Goal: Obtain resource: Download file/media

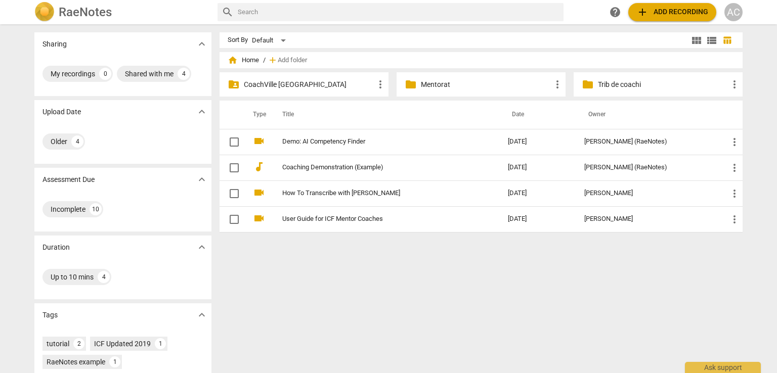
click at [444, 87] on p "Mentorat" at bounding box center [486, 84] width 130 height 11
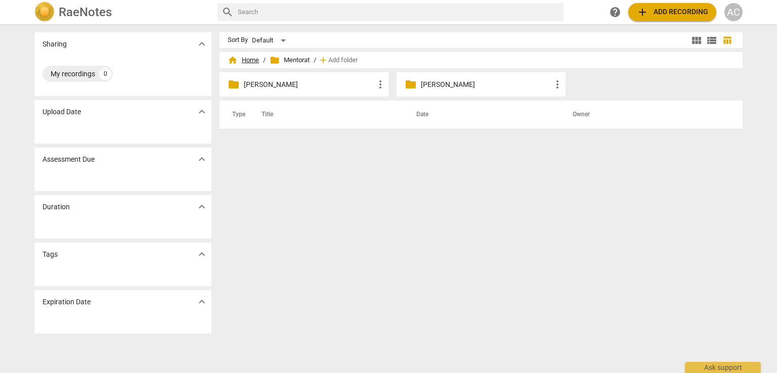
click at [249, 59] on span "home Home" at bounding box center [243, 60] width 31 height 10
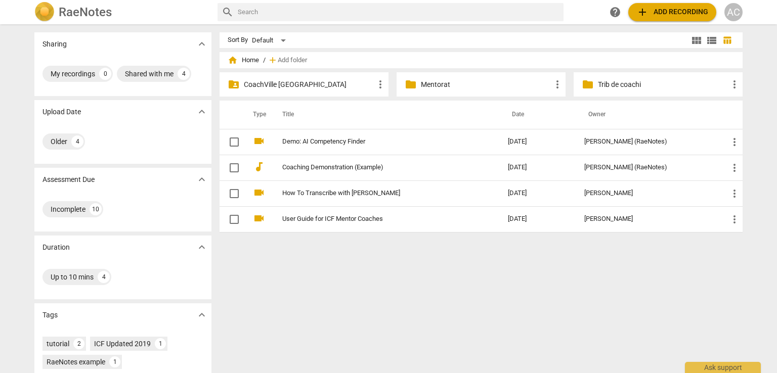
click at [279, 80] on p "CoachVille Romania" at bounding box center [309, 84] width 130 height 11
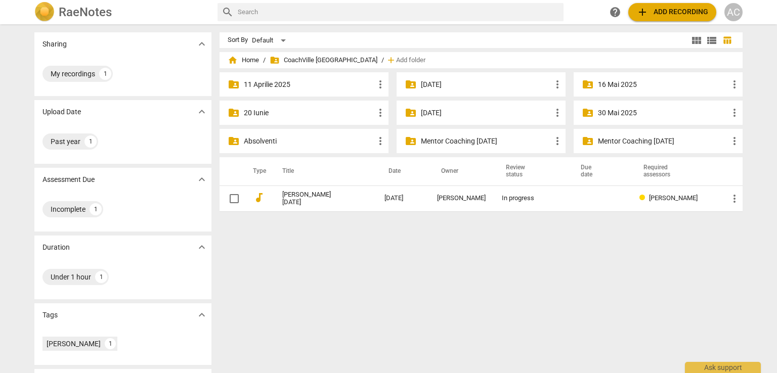
click at [464, 111] on p "21 feb" at bounding box center [486, 113] width 130 height 11
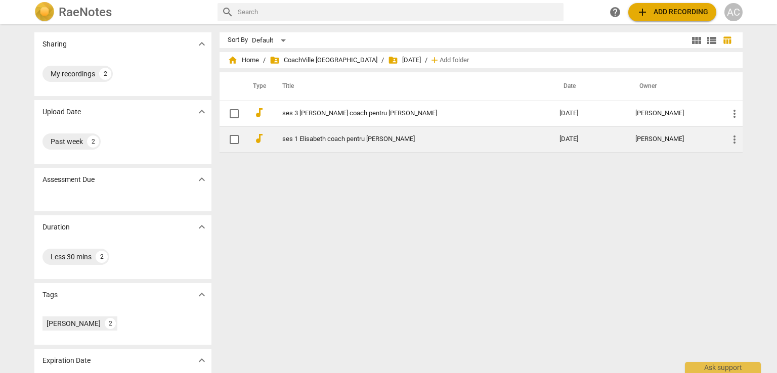
click at [342, 139] on link "ses 1 Elisabeth coach pentru Dana" at bounding box center [402, 140] width 241 height 8
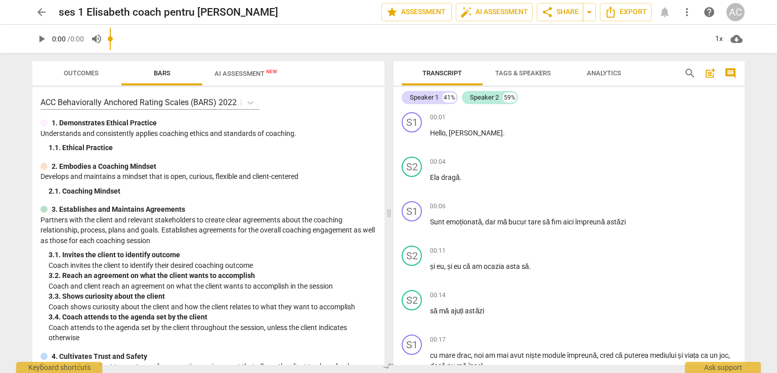
click at [238, 42] on input "range" at bounding box center [408, 39] width 597 height 32
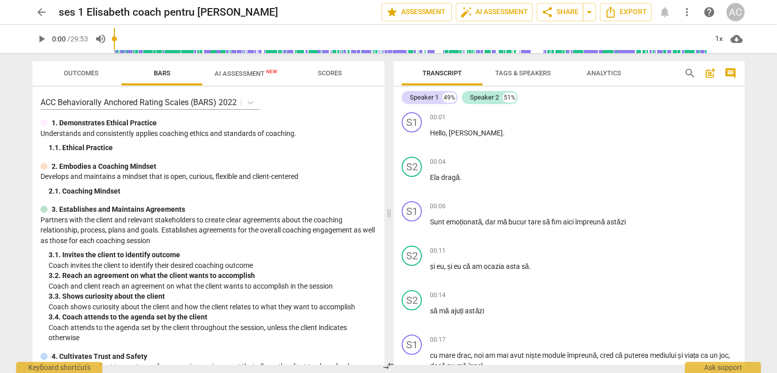
click at [240, 71] on span "AI Assessment New" at bounding box center [245, 74] width 63 height 8
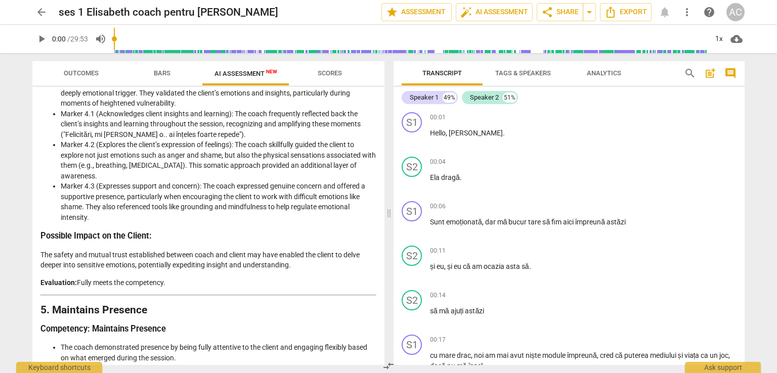
scroll to position [759, 0]
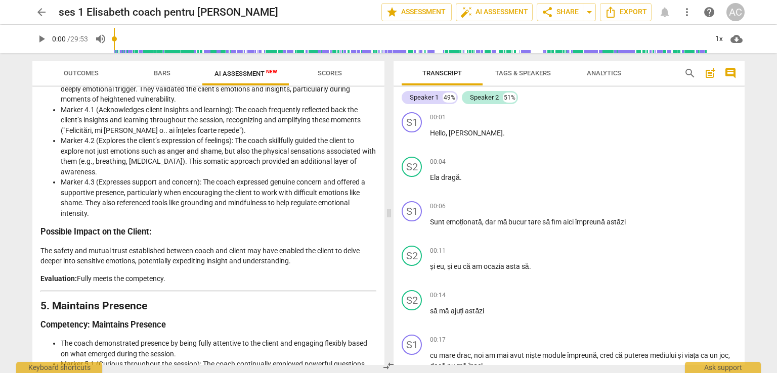
click at [150, 69] on span "Bars" at bounding box center [162, 74] width 41 height 14
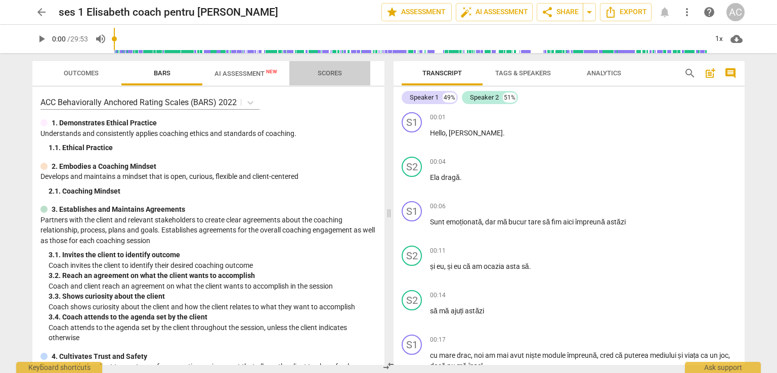
click at [321, 65] on button "Scores" at bounding box center [329, 73] width 81 height 24
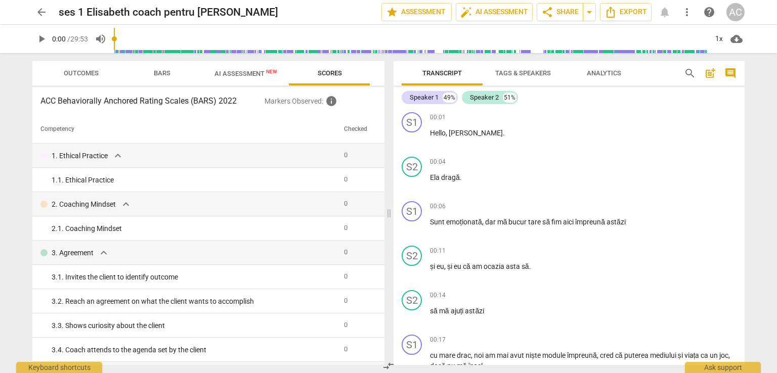
click at [85, 79] on span "Outcomes" at bounding box center [81, 74] width 59 height 14
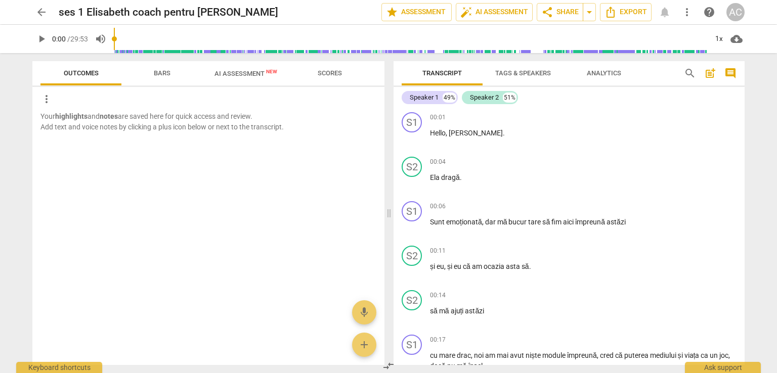
click at [249, 72] on span "AI Assessment New" at bounding box center [245, 74] width 63 height 8
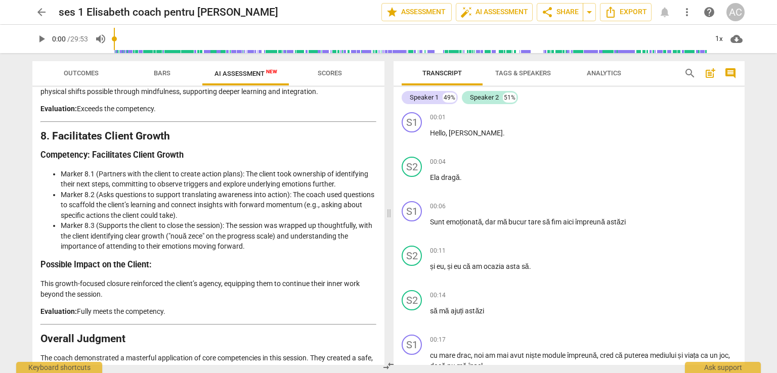
scroll to position [1778, 0]
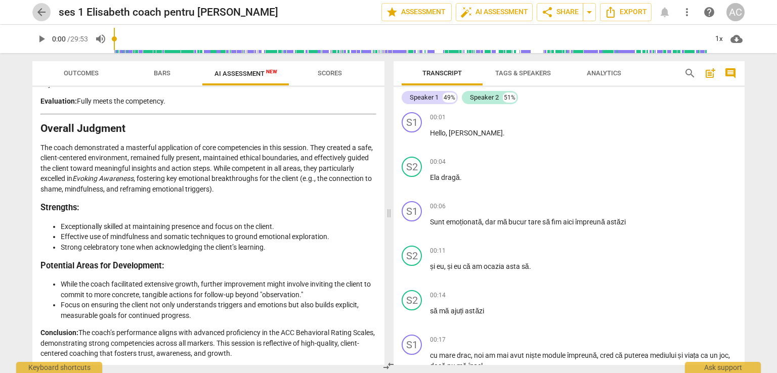
click at [48, 15] on span "arrow_back" at bounding box center [41, 12] width 18 height 12
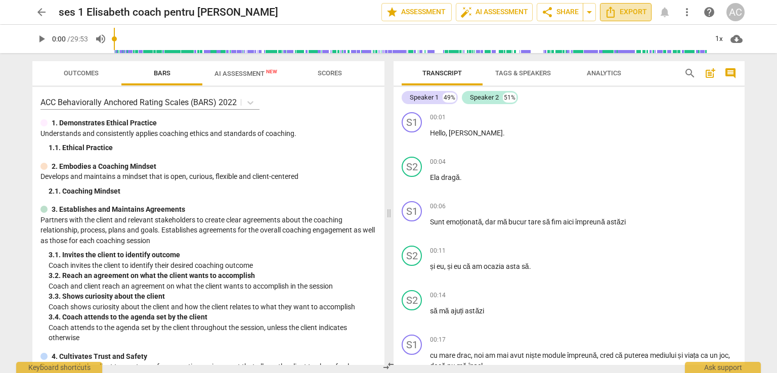
click at [623, 13] on span "Export" at bounding box center [625, 12] width 42 height 12
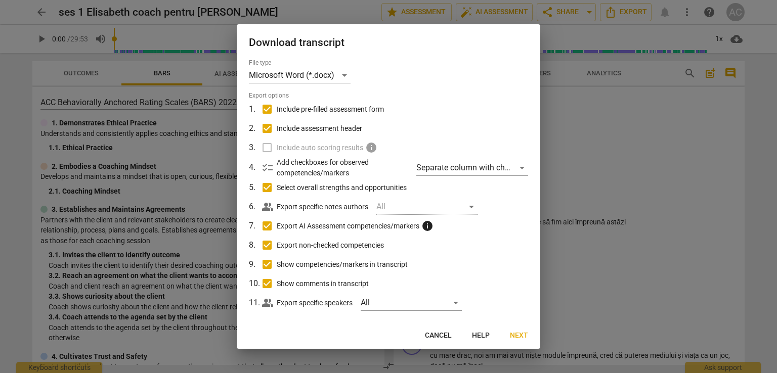
click at [319, 108] on span "Include pre-filled assessment form" at bounding box center [330, 109] width 107 height 11
click at [277, 108] on input "Include pre-filled assessment form" at bounding box center [266, 109] width 19 height 19
checkbox input "false"
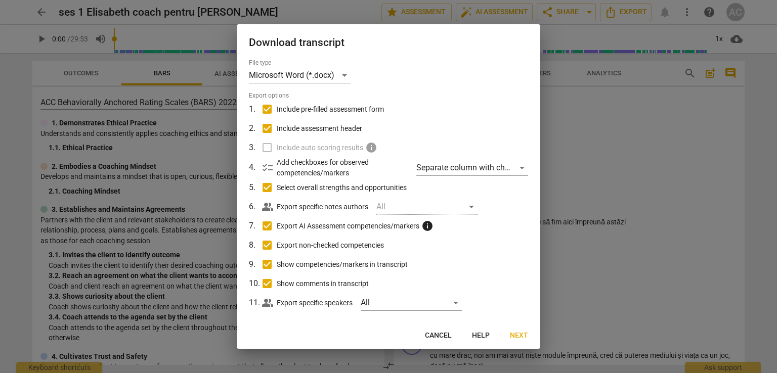
checkbox input "false"
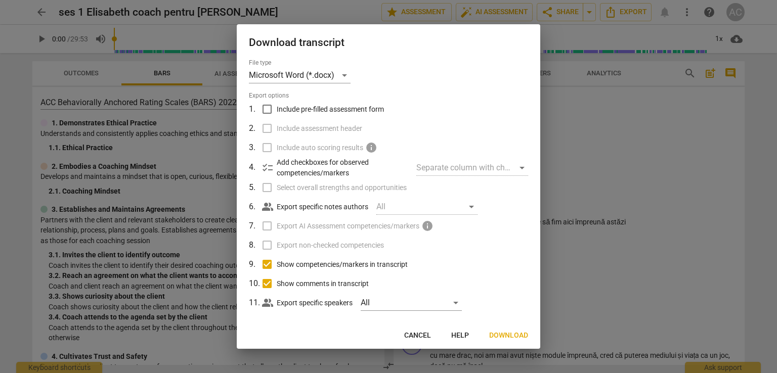
click at [311, 265] on span "Show competencies/markers in transcript" at bounding box center [342, 264] width 131 height 11
click at [277, 265] on input "Show competencies/markers in transcript" at bounding box center [266, 264] width 19 height 19
checkbox input "false"
click at [312, 282] on span "Show comments in transcript" at bounding box center [323, 284] width 92 height 11
click at [277, 282] on input "Show comments in transcript" at bounding box center [266, 283] width 19 height 19
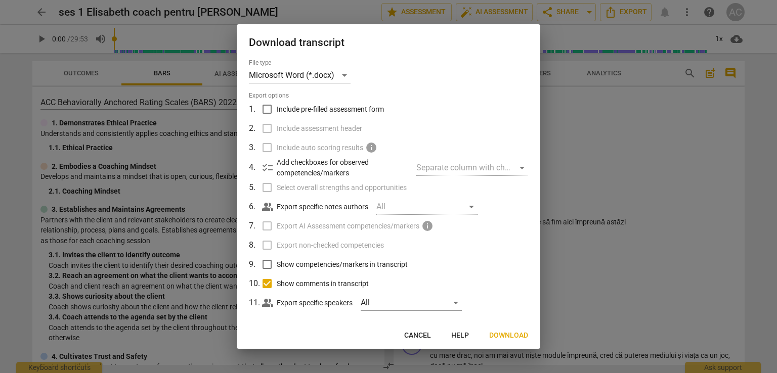
checkbox input "false"
click at [406, 293] on div "people_alt Export specific speakers All" at bounding box center [395, 302] width 266 height 19
click at [405, 303] on div "All" at bounding box center [411, 303] width 101 height 16
click at [514, 257] on div at bounding box center [388, 186] width 777 height 373
click at [414, 332] on span "Cancel" at bounding box center [417, 336] width 27 height 10
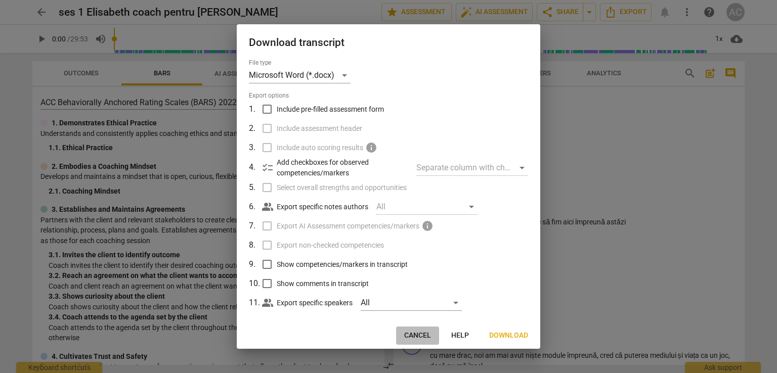
checkbox input "true"
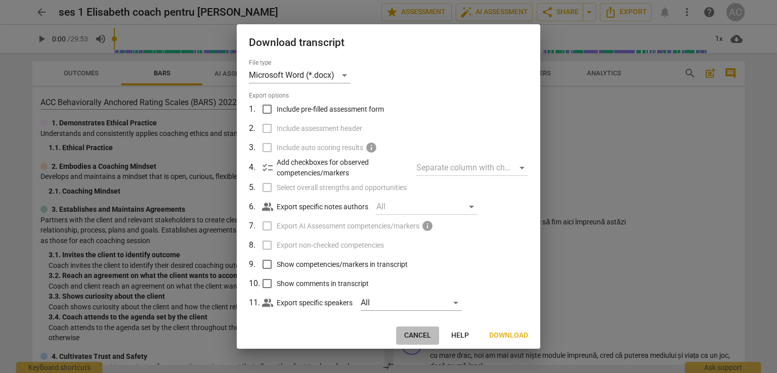
checkbox input "true"
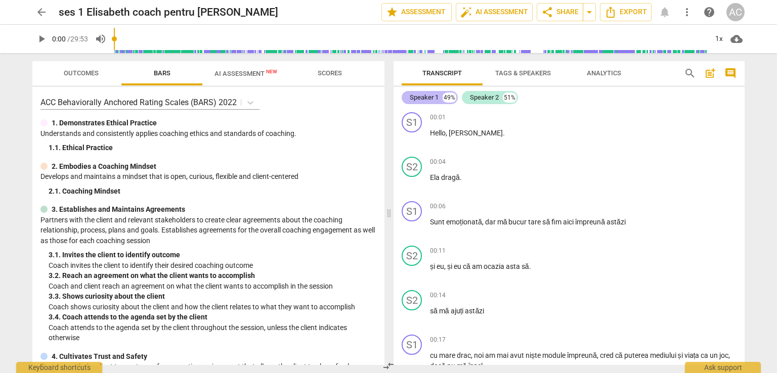
click at [427, 98] on div "Speaker 1" at bounding box center [424, 98] width 29 height 10
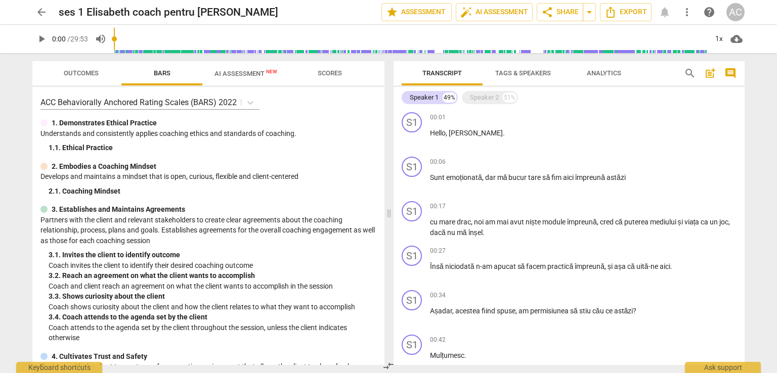
click at [517, 75] on span "Tags & Speakers" at bounding box center [523, 73] width 56 height 8
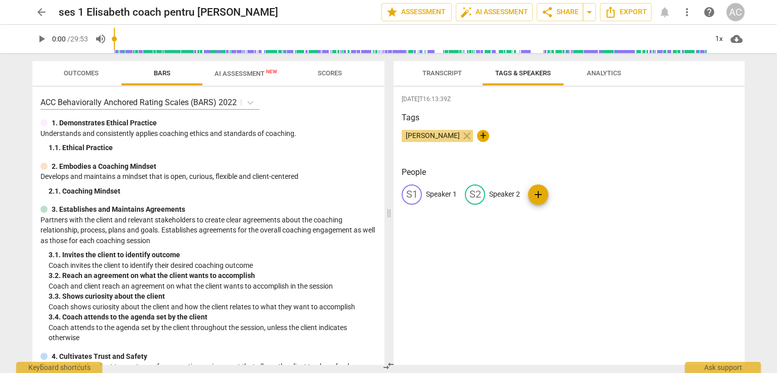
click at [442, 193] on p "Speaker 1" at bounding box center [441, 194] width 31 height 11
click at [445, 81] on button "Transcript" at bounding box center [442, 73] width 81 height 24
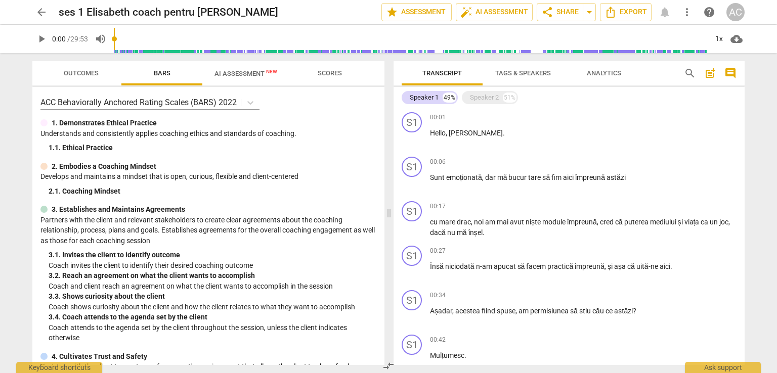
click at [503, 77] on span "Tags & Speakers" at bounding box center [523, 74] width 80 height 14
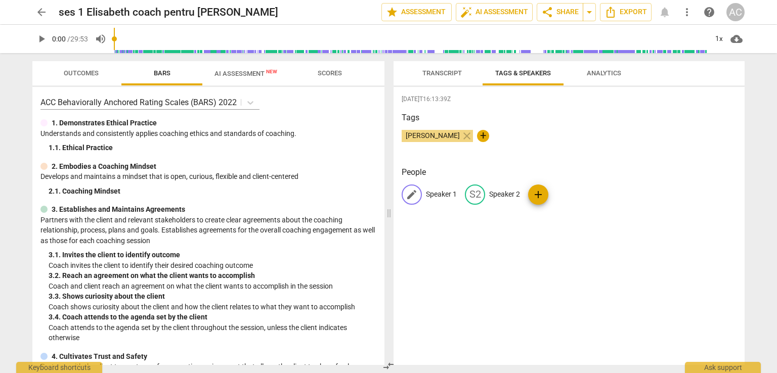
click at [440, 193] on p "Speaker 1" at bounding box center [441, 194] width 31 height 11
type input "Coach Ella"
click at [560, 195] on p "Speaker 2" at bounding box center [570, 194] width 31 height 11
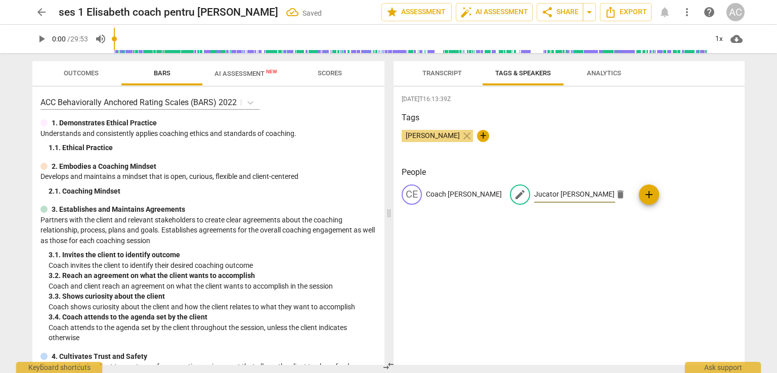
type input "Jucator Dana"
click at [545, 298] on div "2025-10-07T16:13:39Z Tags Ada Chindea close + People CE Coach Ella edit Jucator…" at bounding box center [568, 226] width 351 height 278
click at [443, 67] on span "Transcript" at bounding box center [442, 74] width 64 height 14
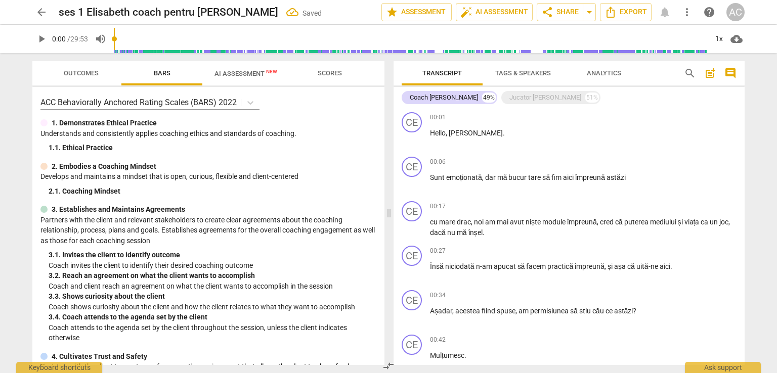
click at [422, 90] on div "Coach Ella 49% Jucator Dana 51%" at bounding box center [569, 97] width 335 height 17
click at [427, 98] on div "Coach Ella" at bounding box center [444, 98] width 68 height 10
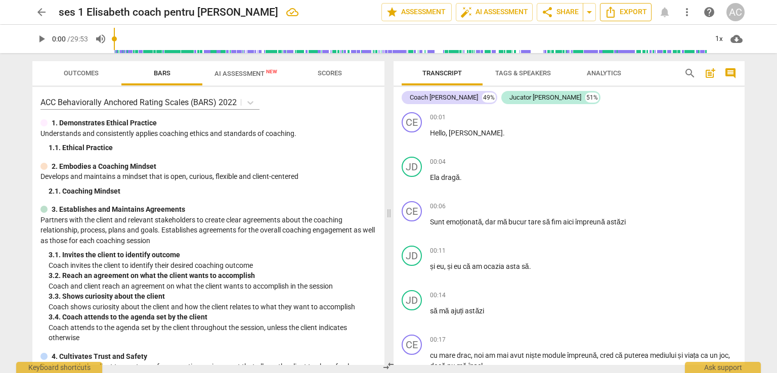
click at [635, 11] on span "Export" at bounding box center [625, 12] width 42 height 12
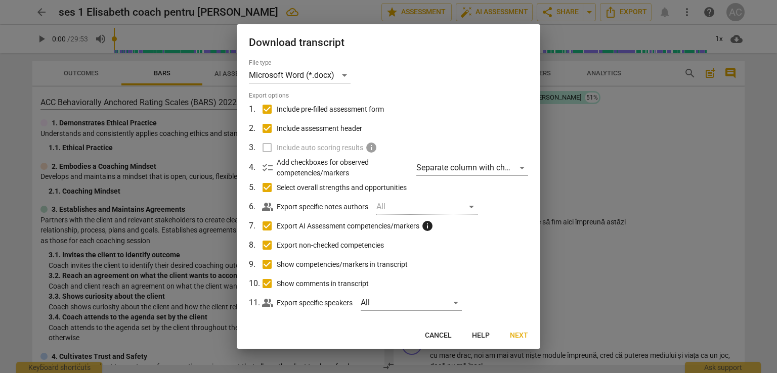
click at [265, 109] on input "Include pre-filled assessment form" at bounding box center [266, 109] width 19 height 19
checkbox input "false"
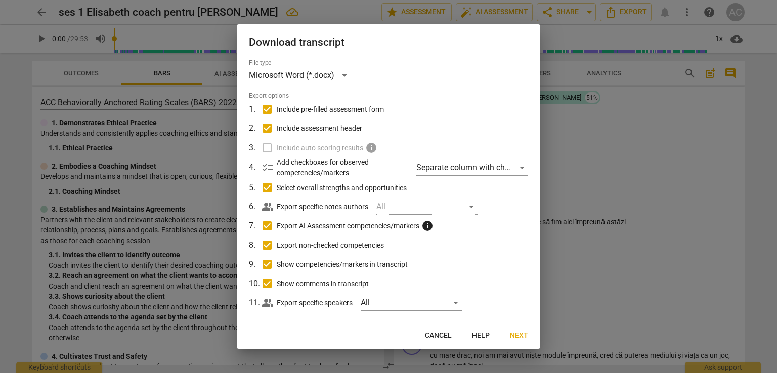
checkbox input "false"
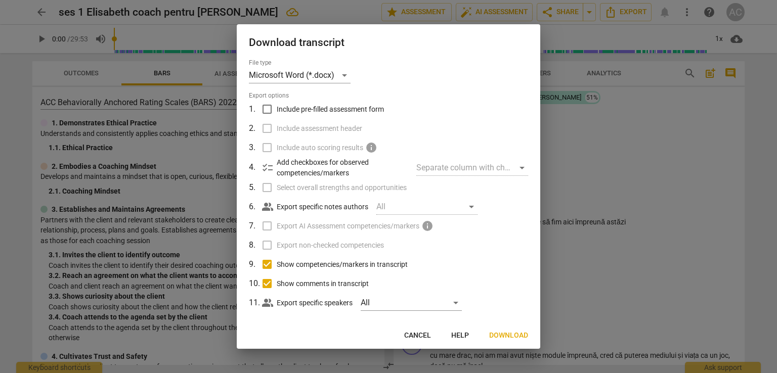
click at [271, 283] on input "Show comments in transcript" at bounding box center [266, 283] width 19 height 19
checkbox input "false"
click at [266, 263] on input "Show competencies/markers in transcript" at bounding box center [266, 264] width 19 height 19
checkbox input "false"
click at [410, 298] on div "All" at bounding box center [411, 303] width 101 height 16
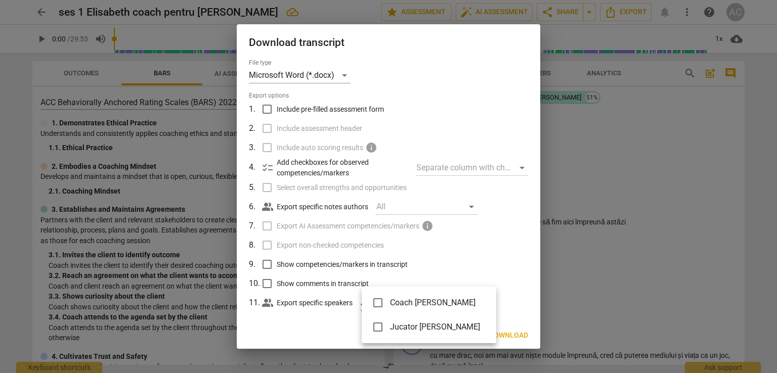
click at [410, 298] on span "Coach Ella" at bounding box center [435, 303] width 90 height 12
checkbox input "false"
click at [510, 287] on div at bounding box center [388, 186] width 777 height 373
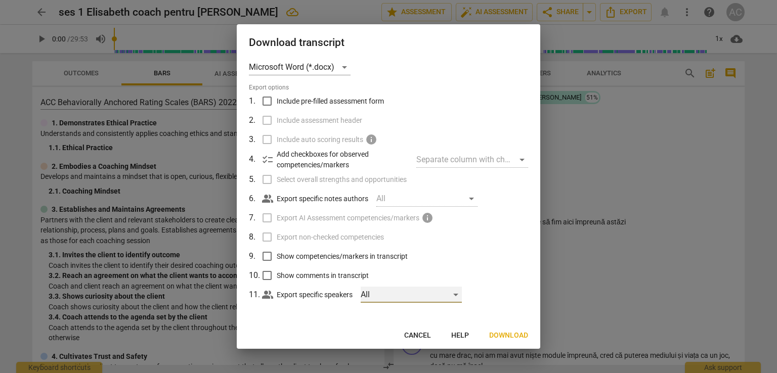
scroll to position [10, 0]
click at [468, 195] on div "All" at bounding box center [426, 197] width 101 height 16
click at [411, 194] on div "All" at bounding box center [426, 197] width 101 height 16
click at [307, 212] on span "Export AI Assessment competencies/markers" at bounding box center [348, 216] width 143 height 11
click at [312, 140] on span "Include auto scoring results" at bounding box center [320, 138] width 86 height 11
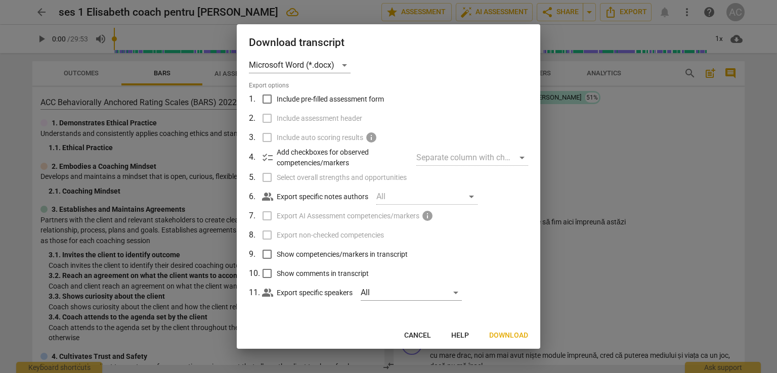
click at [309, 101] on span "Include pre-filled assessment form" at bounding box center [330, 99] width 107 height 11
click at [277, 101] on input "Include pre-filled assessment form" at bounding box center [266, 99] width 19 height 19
checkbox input "true"
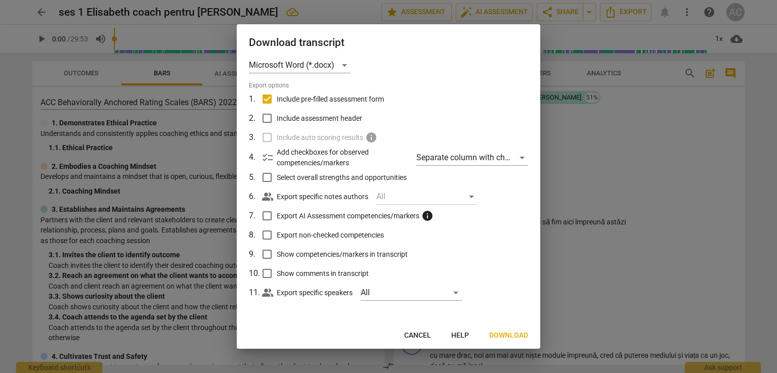
click at [312, 113] on span "Include assessment header" at bounding box center [319, 118] width 85 height 11
click at [277, 113] on input "Include assessment header" at bounding box center [266, 118] width 19 height 19
click at [312, 113] on span "Include assessment header" at bounding box center [319, 118] width 85 height 11
click at [277, 113] on input "Include assessment header" at bounding box center [266, 118] width 19 height 19
checkbox input "false"
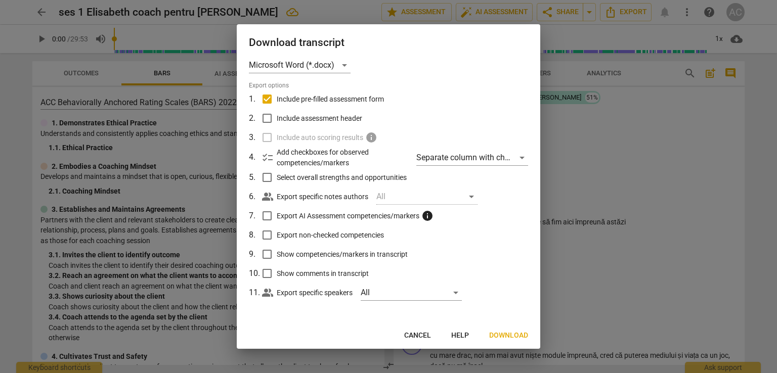
click at [313, 101] on span "Include pre-filled assessment form" at bounding box center [330, 99] width 107 height 11
click at [277, 101] on input "Include pre-filled assessment form" at bounding box center [266, 99] width 19 height 19
checkbox input "false"
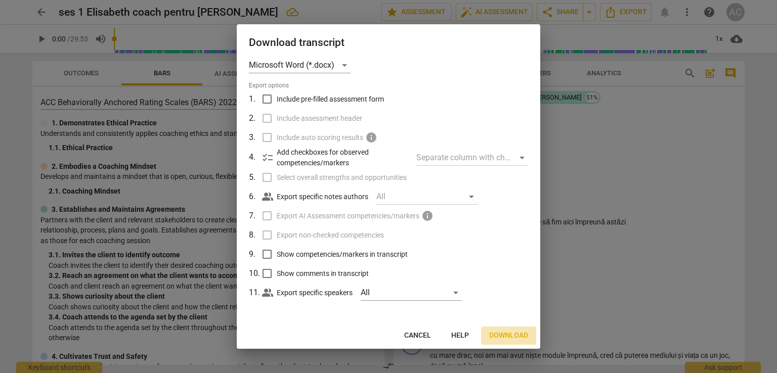
click at [506, 332] on span "Download" at bounding box center [508, 336] width 39 height 10
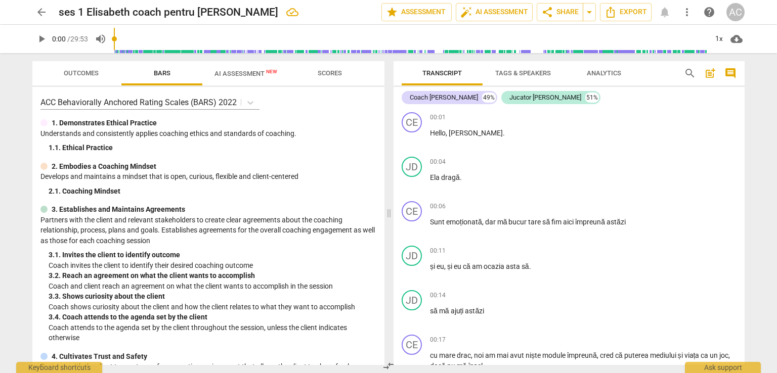
click at [46, 15] on span "arrow_back" at bounding box center [41, 12] width 12 height 12
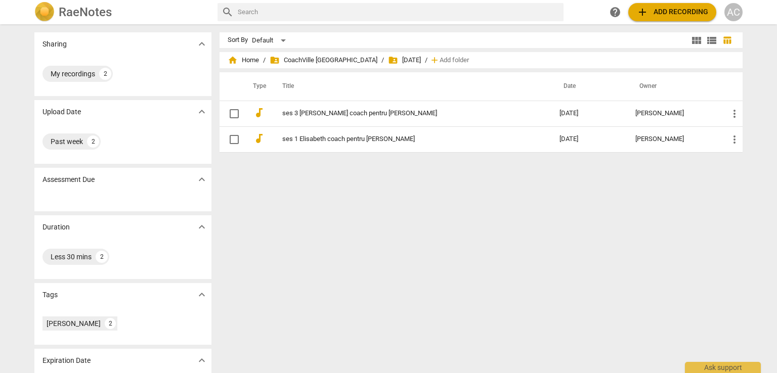
click at [388, 60] on span "folder_shared 21 feb" at bounding box center [404, 60] width 33 height 10
click at [324, 58] on span "folder_shared CoachVille Romania" at bounding box center [324, 60] width 108 height 10
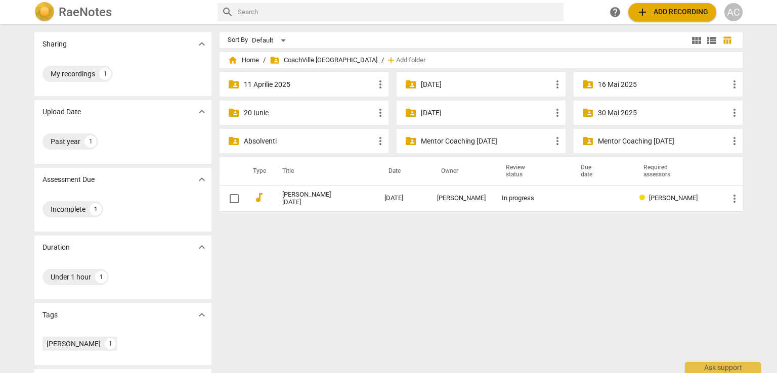
click at [604, 82] on p "16 Mai 2025" at bounding box center [663, 84] width 130 height 11
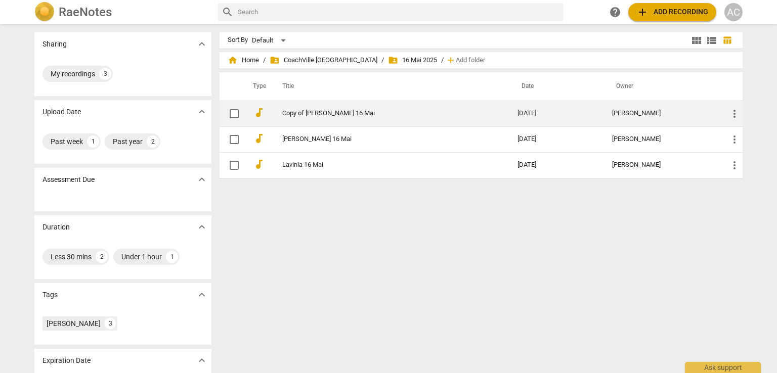
click at [315, 110] on link "Copy of Laura Tofan 16 Mai" at bounding box center [381, 114] width 199 height 8
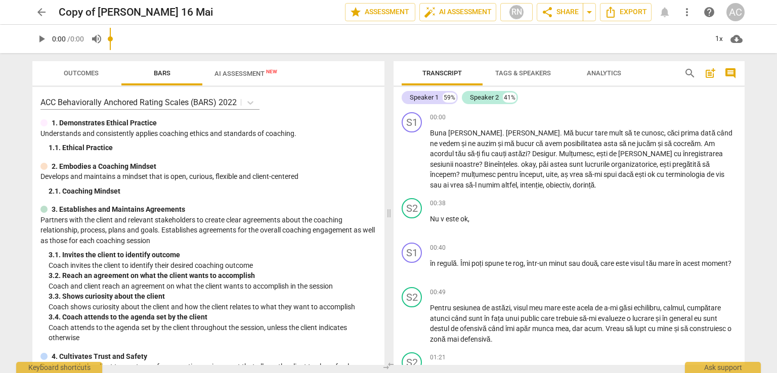
click at [243, 45] on input "range" at bounding box center [408, 39] width 597 height 32
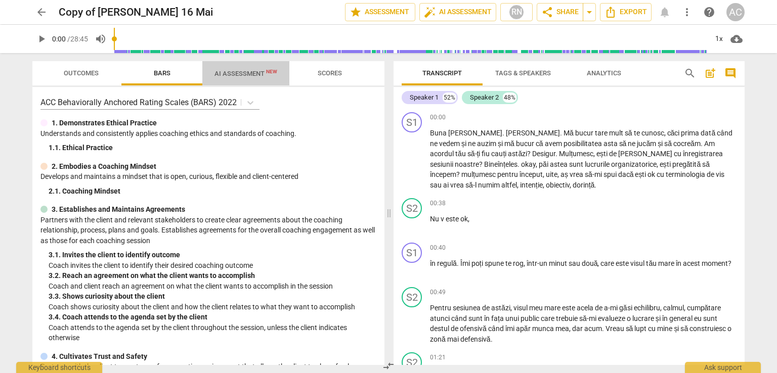
click at [244, 80] on span "AI Assessment New" at bounding box center [245, 73] width 87 height 15
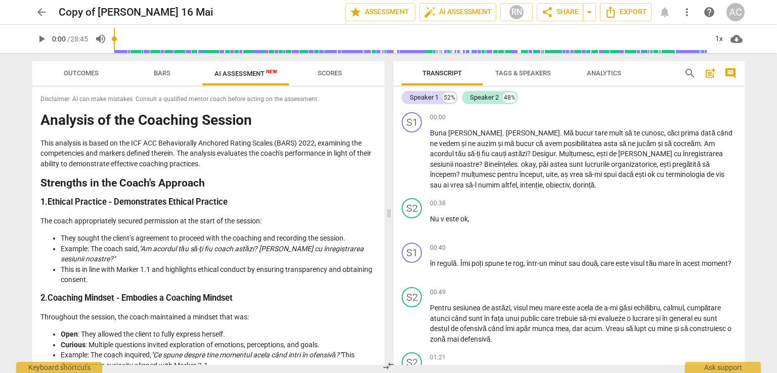
click at [287, 79] on span "AI Assessment New" at bounding box center [245, 73] width 87 height 15
click at [322, 77] on span "Scores" at bounding box center [329, 74] width 49 height 14
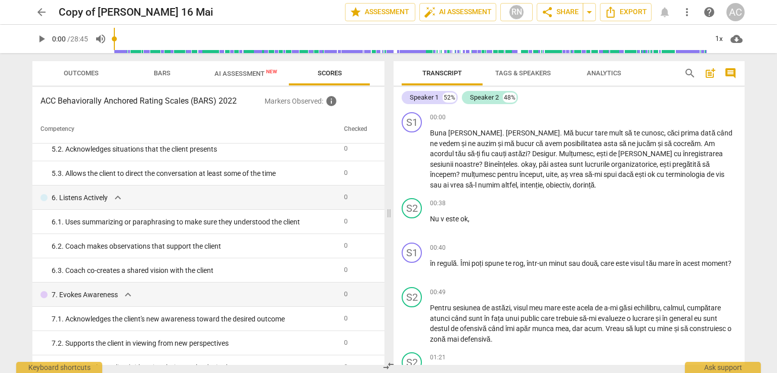
scroll to position [483, 0]
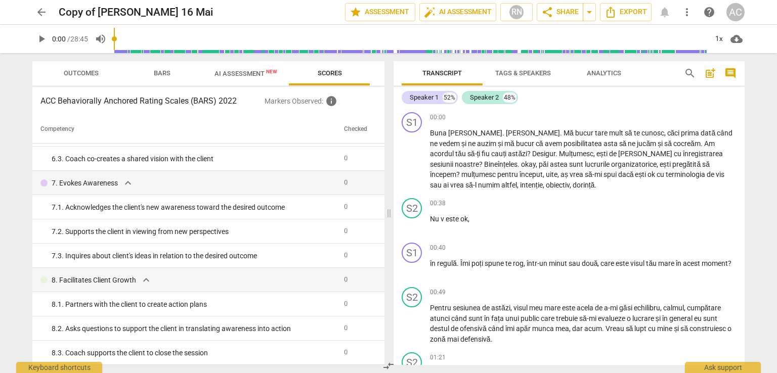
click at [337, 103] on p "Markers Observed : info" at bounding box center [321, 101] width 112 height 12
click at [331, 103] on span "info" at bounding box center [331, 101] width 12 height 12
click at [98, 76] on span "Outcomes" at bounding box center [81, 73] width 35 height 8
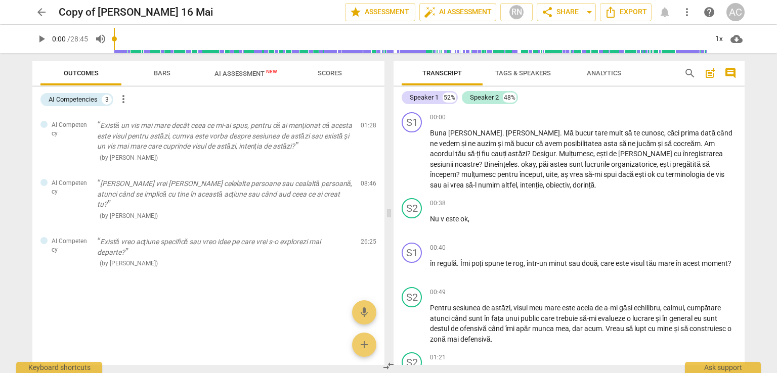
click at [169, 74] on span "Bars" at bounding box center [162, 73] width 17 height 8
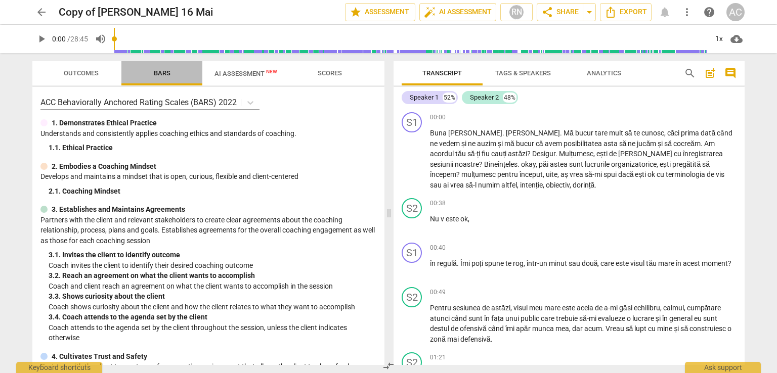
click at [160, 73] on span "Bars" at bounding box center [162, 73] width 17 height 8
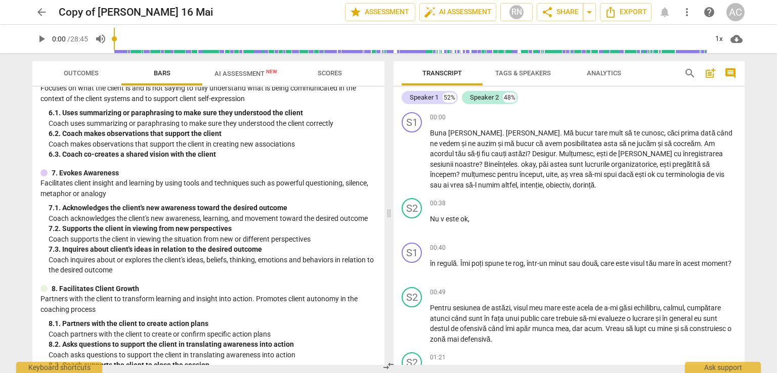
scroll to position [503, 0]
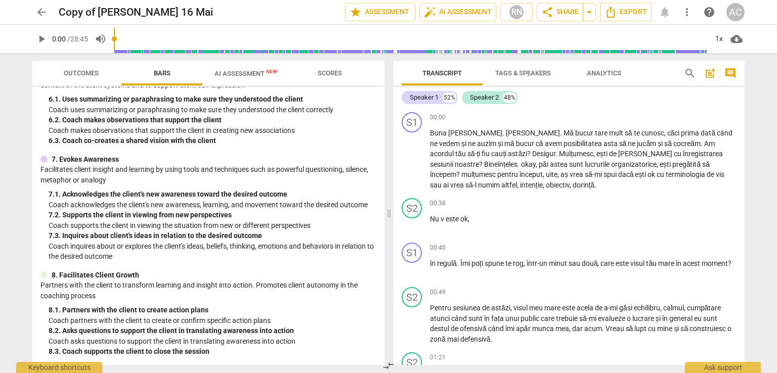
click at [256, 77] on span "AI Assessment New" at bounding box center [245, 74] width 63 height 8
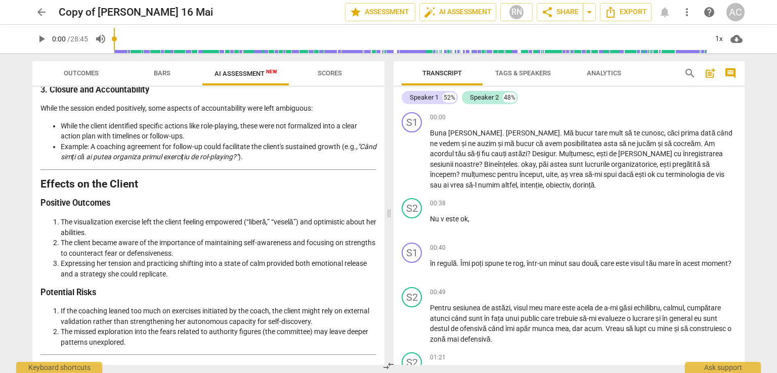
scroll to position [1390, 0]
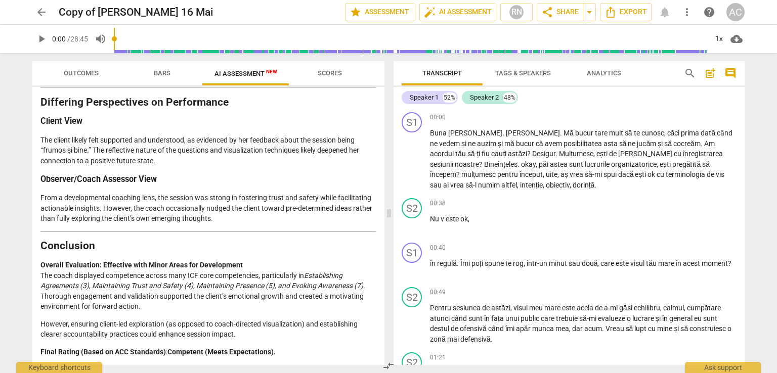
click at [57, 11] on div "arrow_back Copy of Laura Tofan 16 Mai edit star Assessment auto_fix_high AI Ass…" at bounding box center [388, 12] width 712 height 18
click at [43, 7] on span "arrow_back" at bounding box center [41, 12] width 12 height 12
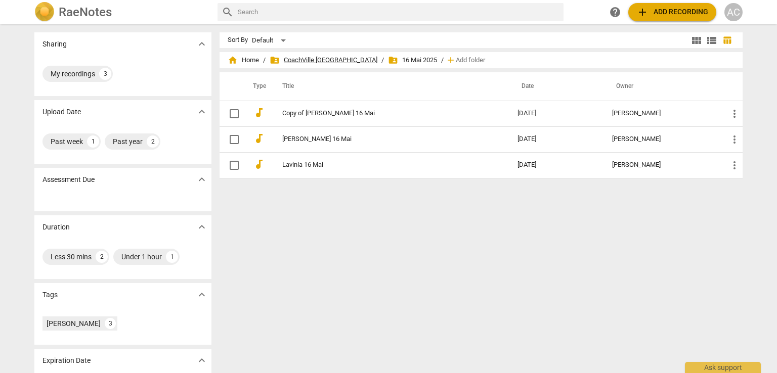
click at [295, 59] on span "folder_shared CoachVille Romania" at bounding box center [324, 60] width 108 height 10
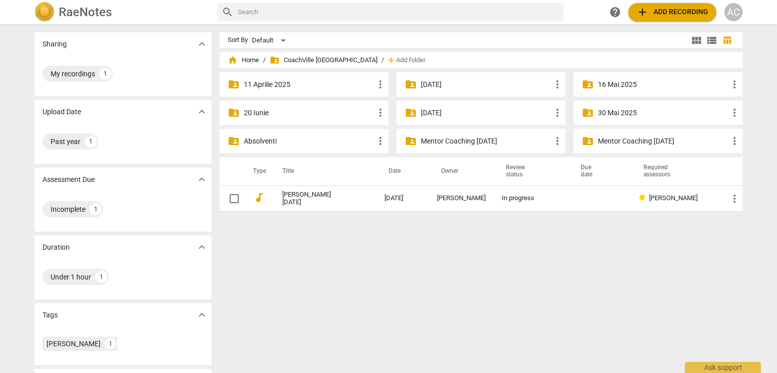
click at [441, 113] on p "21 feb" at bounding box center [486, 113] width 130 height 11
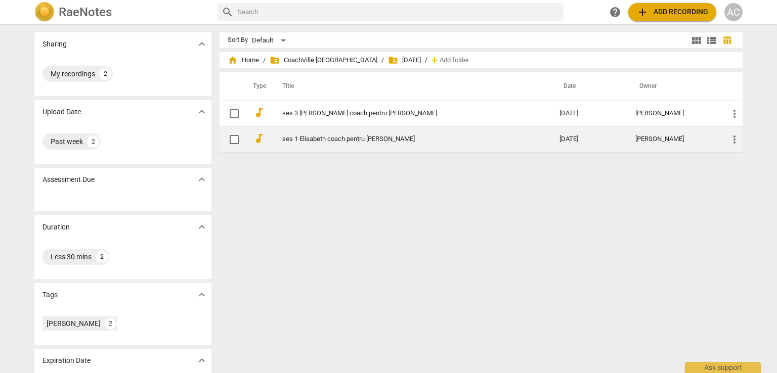
click at [344, 138] on link "ses 1 Elisabeth coach pentru Dana" at bounding box center [402, 140] width 241 height 8
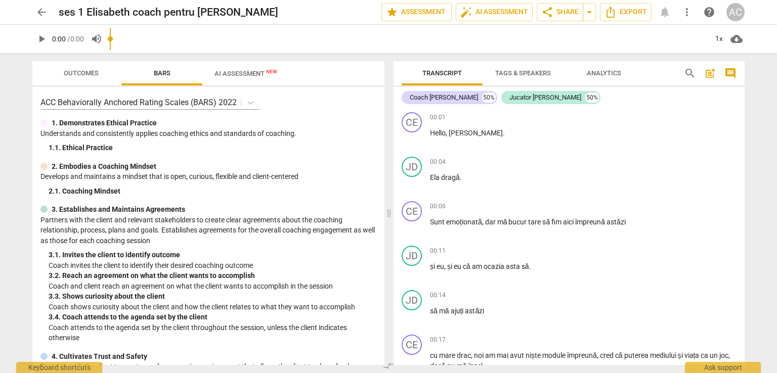
scroll to position [354, 0]
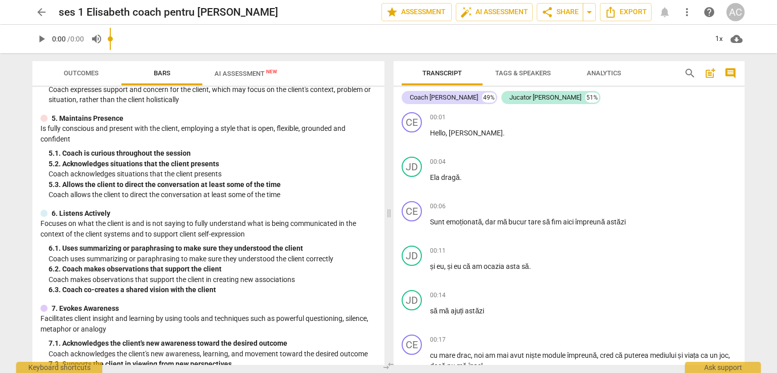
click at [261, 78] on span "AI Assessment New" at bounding box center [245, 73] width 87 height 15
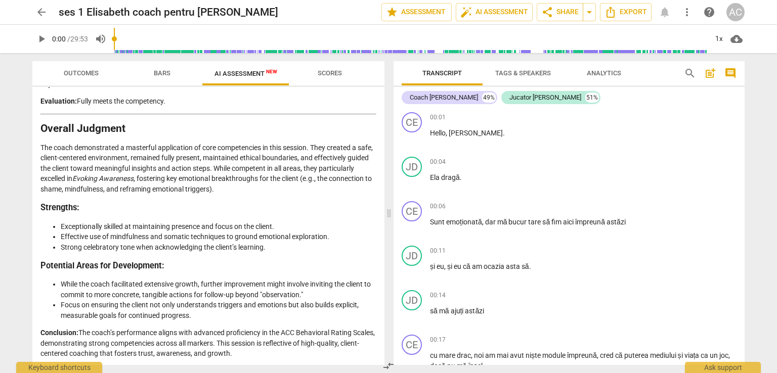
scroll to position [1576, 0]
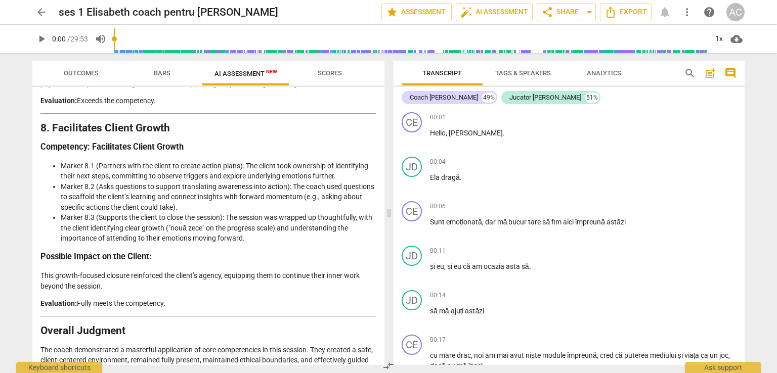
click at [40, 13] on span "arrow_back" at bounding box center [41, 12] width 12 height 12
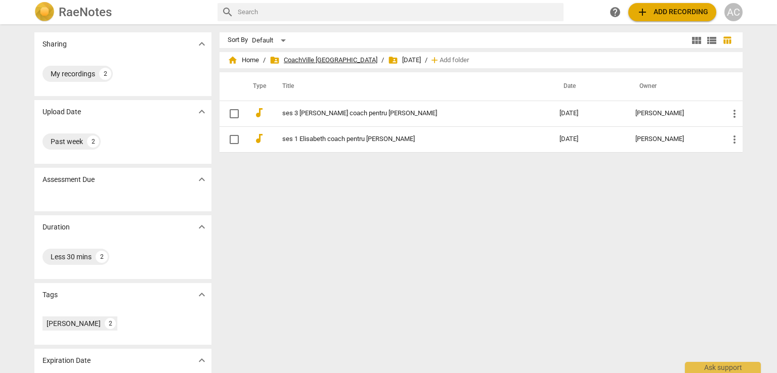
click at [324, 57] on span "folder_shared CoachVille Romania" at bounding box center [324, 60] width 108 height 10
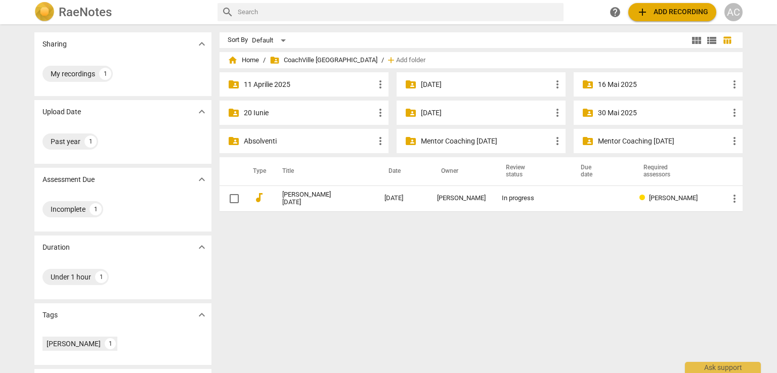
click at [628, 90] on p "16 Mai 2025" at bounding box center [663, 84] width 130 height 11
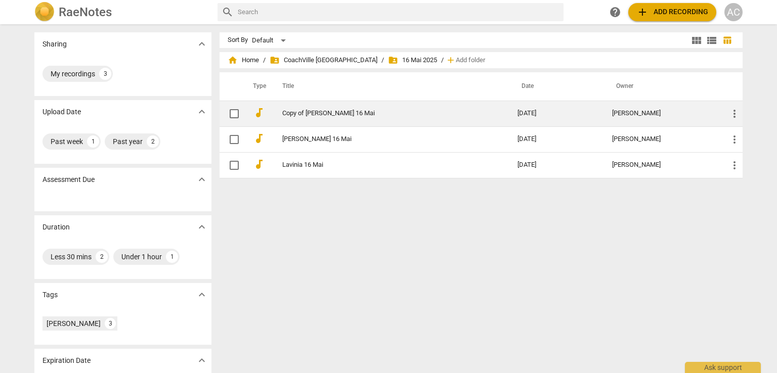
click at [338, 115] on link "Copy of Laura Tofan 16 Mai" at bounding box center [381, 114] width 199 height 8
